Goal: Check status: Check status

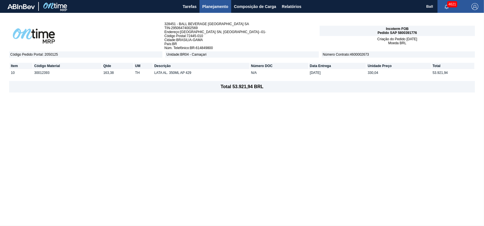
click at [412, 31] on span "Pedido SAP 5800391776" at bounding box center [396, 33] width 39 height 4
click at [49, 53] on span "Código Pedido Portal : 2050125" at bounding box center [85, 54] width 153 height 6
click at [242, 137] on div "328451 - BALL BEVERAGE [GEOGRAPHIC_DATA] [GEOGRAPHIC_DATA] TIN - 29506474002569…" at bounding box center [242, 119] width 484 height 213
